Goal: Navigation & Orientation: Find specific page/section

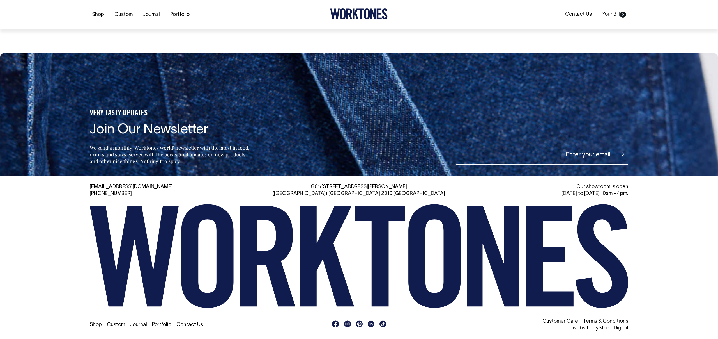
scroll to position [1297, 0]
click at [142, 324] on link "Journal" at bounding box center [138, 324] width 17 height 5
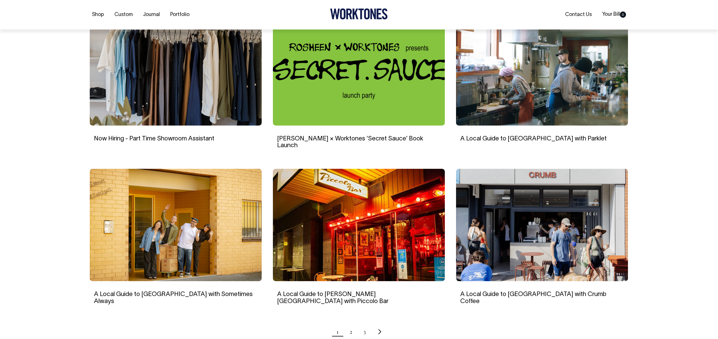
scroll to position [381, 0]
click at [352, 324] on link "2" at bounding box center [351, 331] width 3 height 14
